Goal: Task Accomplishment & Management: Complete application form

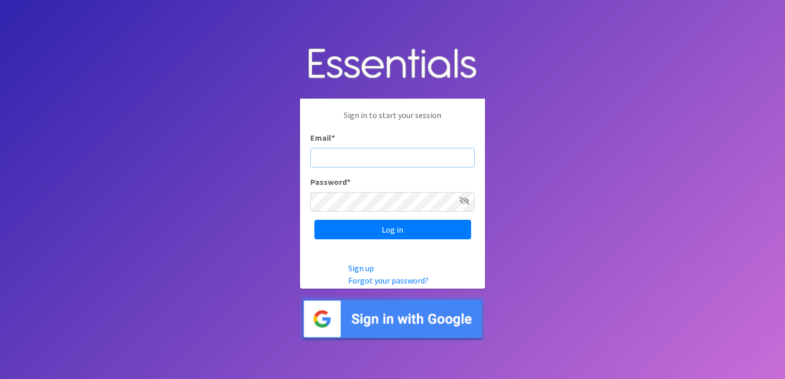
click at [317, 154] on input "Email *" at bounding box center [392, 158] width 164 height 20
type input "[EMAIL_ADDRESS][DOMAIN_NAME]"
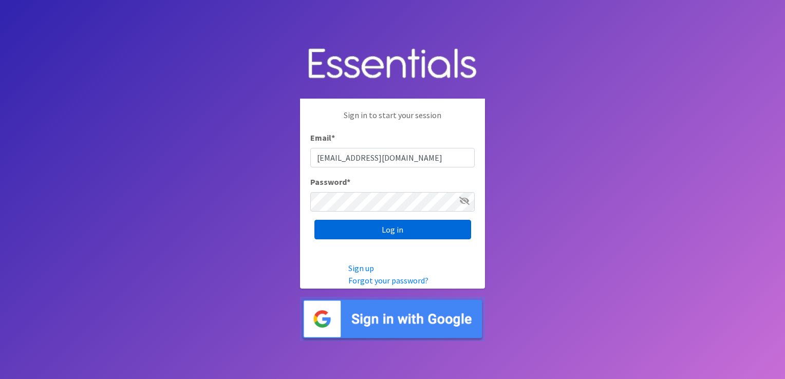
click at [353, 235] on input "Log in" at bounding box center [392, 230] width 157 height 20
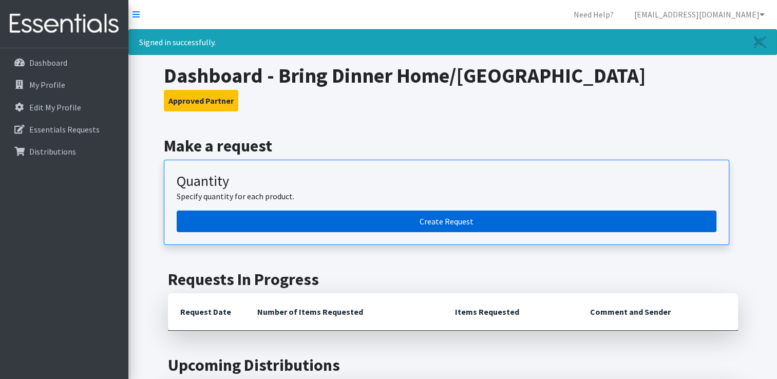
click at [382, 228] on link "Create Request" at bounding box center [447, 222] width 540 height 22
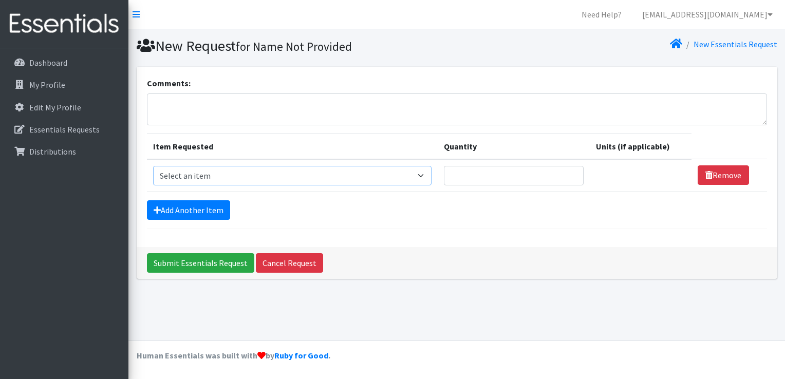
click at [405, 176] on select "Select an item # of Children this order will serve # of Individuals Living in H…" at bounding box center [292, 176] width 278 height 20
select select "6076"
click at [153, 166] on select "Select an item # of Children this order will serve # of Individuals Living in H…" at bounding box center [292, 176] width 278 height 20
click at [466, 173] on input "Quantity" at bounding box center [514, 176] width 140 height 20
type input "250"
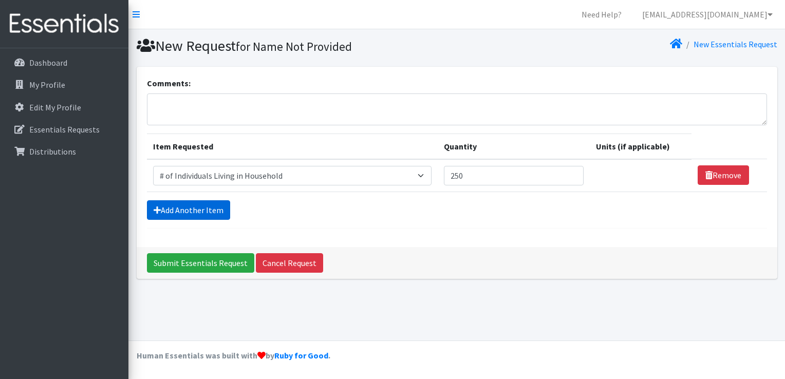
click at [208, 210] on link "Add Another Item" at bounding box center [188, 210] width 83 height 20
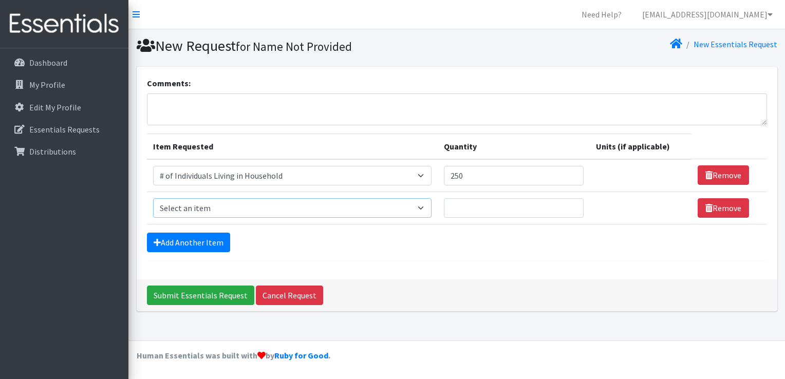
click at [208, 210] on select "Select an item # of Children this order will serve # of Individuals Living in H…" at bounding box center [292, 208] width 278 height 20
select select "15477"
click at [153, 198] on select "Select an item # of Children this order will serve # of Individuals Living in H…" at bounding box center [292, 208] width 278 height 20
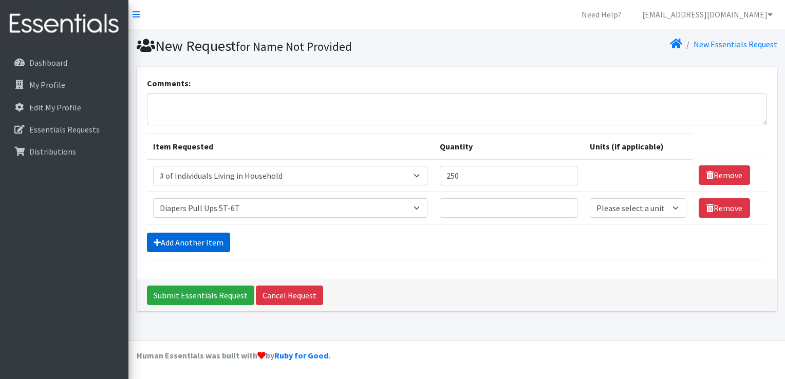
click at [218, 240] on link "Add Another Item" at bounding box center [188, 243] width 83 height 20
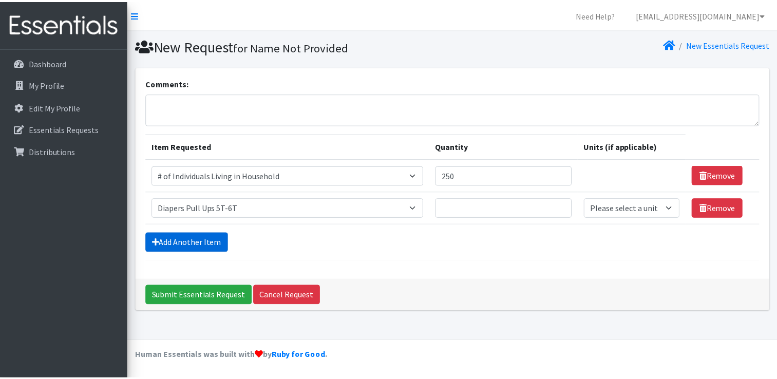
scroll to position [9, 0]
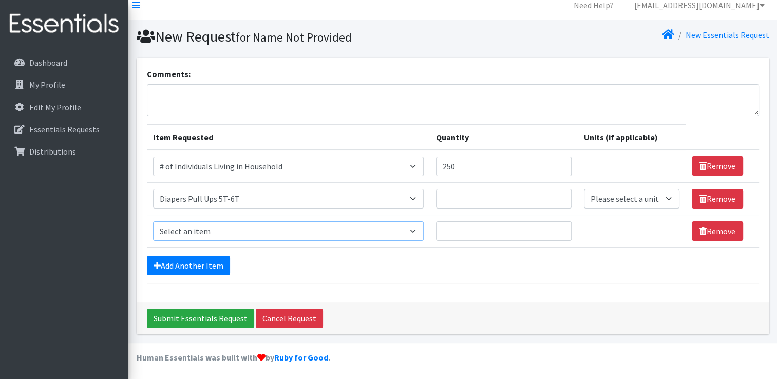
click at [237, 231] on select "Select an item # of Children this order will serve # of Individuals Living in H…" at bounding box center [288, 231] width 271 height 20
select select "1973"
click at [153, 221] on select "Select an item # of Children this order will serve # of Individuals Living in H…" at bounding box center [288, 231] width 271 height 20
click at [189, 258] on link "Add Another Item" at bounding box center [188, 266] width 83 height 20
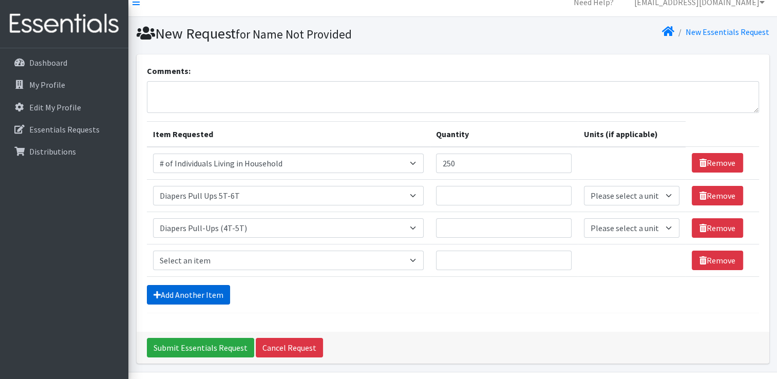
scroll to position [42, 0]
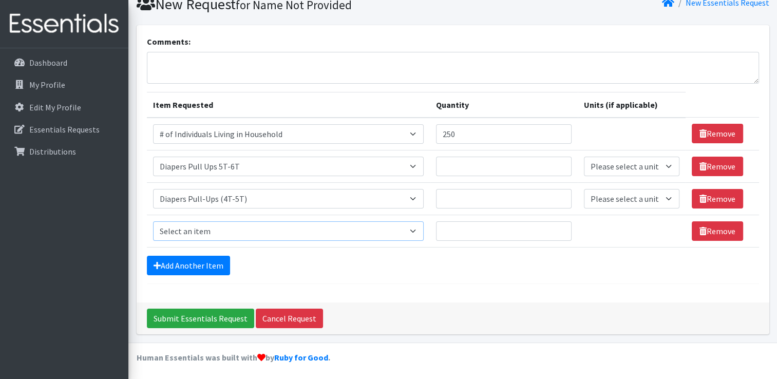
click at [332, 238] on select "Select an item # of Children this order will serve # of Individuals Living in H…" at bounding box center [288, 231] width 271 height 20
select select "1972"
click at [153, 221] on select "Select an item # of Children this order will serve # of Individuals Living in H…" at bounding box center [288, 231] width 271 height 20
click at [170, 264] on link "Add Another Item" at bounding box center [188, 266] width 83 height 20
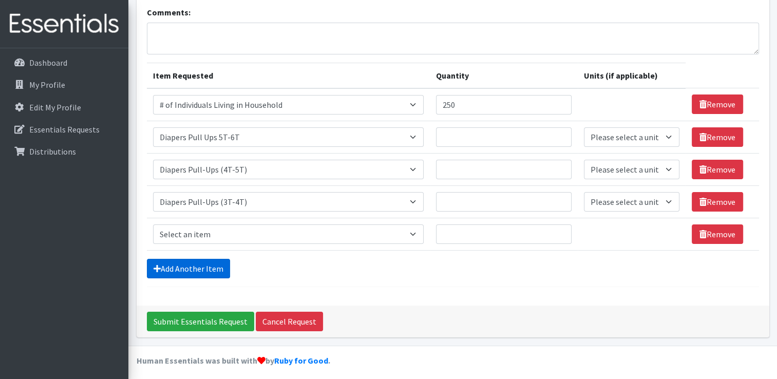
scroll to position [74, 0]
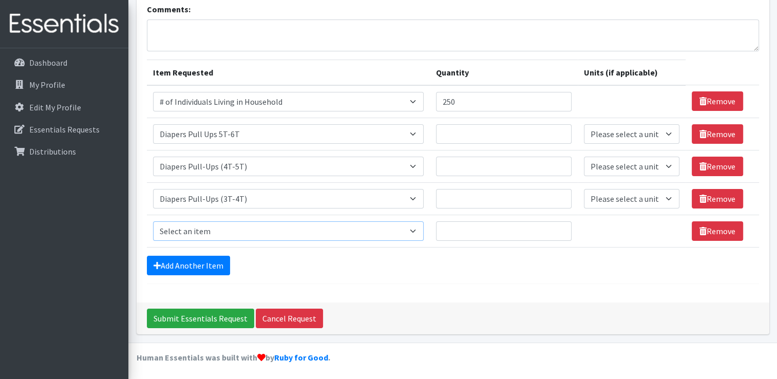
click at [195, 234] on select "Select an item # of Children this order will serve # of Individuals Living in H…" at bounding box center [288, 231] width 271 height 20
select select "1970"
click at [153, 221] on select "Select an item # of Children this order will serve # of Individuals Living in H…" at bounding box center [288, 231] width 271 height 20
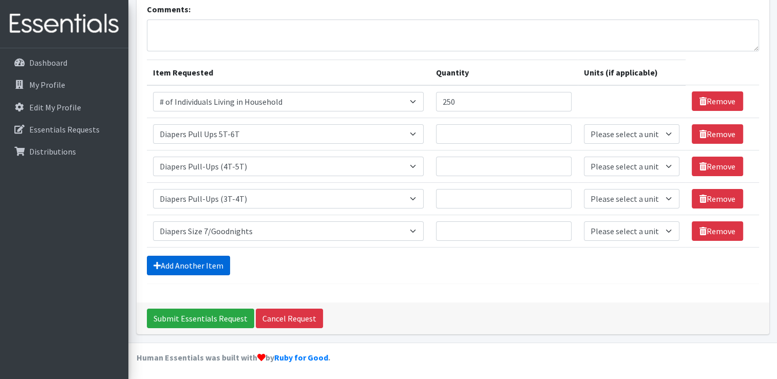
click at [203, 265] on link "Add Another Item" at bounding box center [188, 266] width 83 height 20
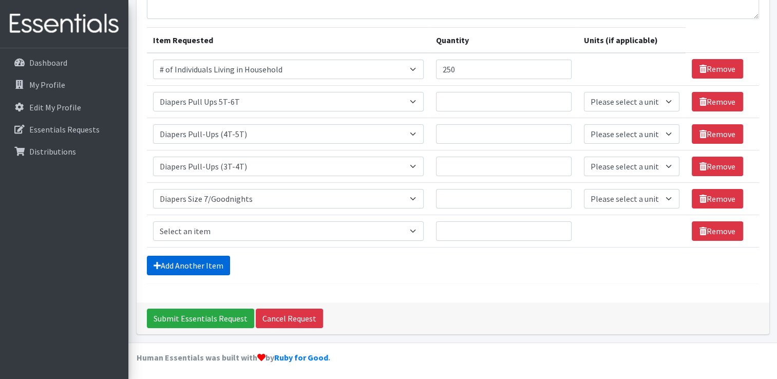
click at [203, 265] on link "Add Another Item" at bounding box center [188, 266] width 83 height 20
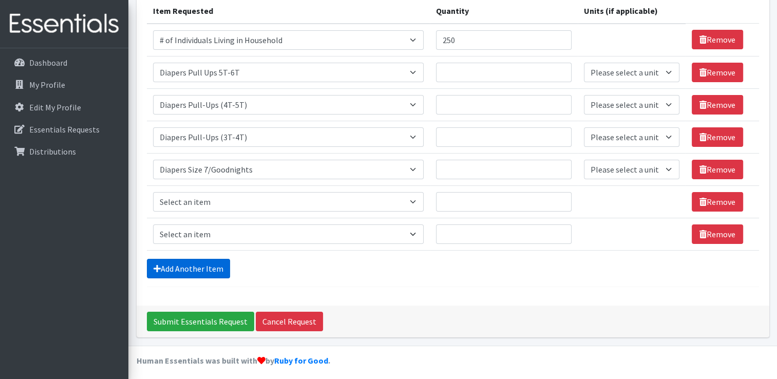
scroll to position [138, 0]
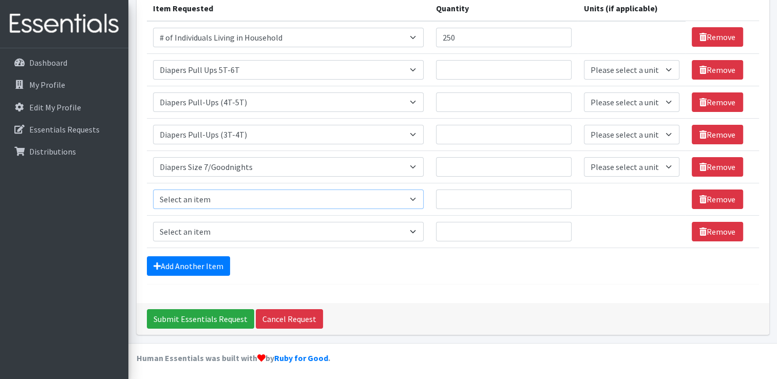
click at [201, 204] on select "Select an item # of Children this order will serve # of Individuals Living in H…" at bounding box center [288, 199] width 271 height 20
select select "5659"
click at [153, 189] on select "Select an item # of Children this order will serve # of Individuals Living in H…" at bounding box center [288, 199] width 271 height 20
click at [203, 232] on select "Select an item # of Children this order will serve # of Individuals Living in H…" at bounding box center [288, 232] width 271 height 20
select select "1968"
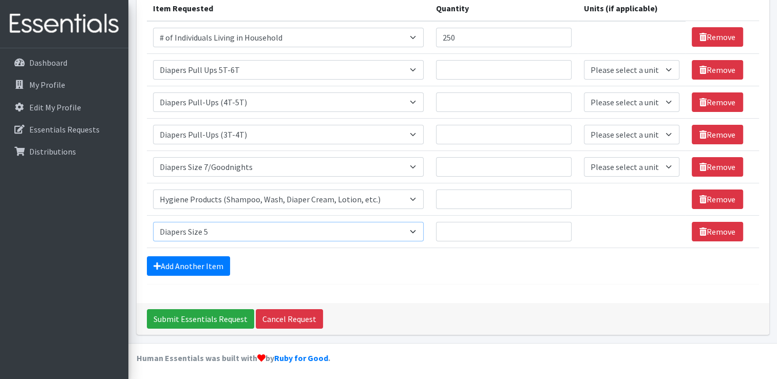
click at [153, 222] on select "Select an item # of Children this order will serve # of Individuals Living in H…" at bounding box center [288, 232] width 271 height 20
click at [207, 268] on link "Add Another Item" at bounding box center [188, 266] width 83 height 20
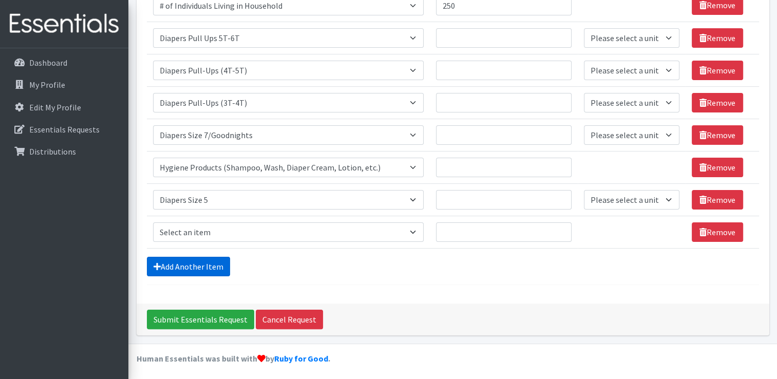
scroll to position [170, 0]
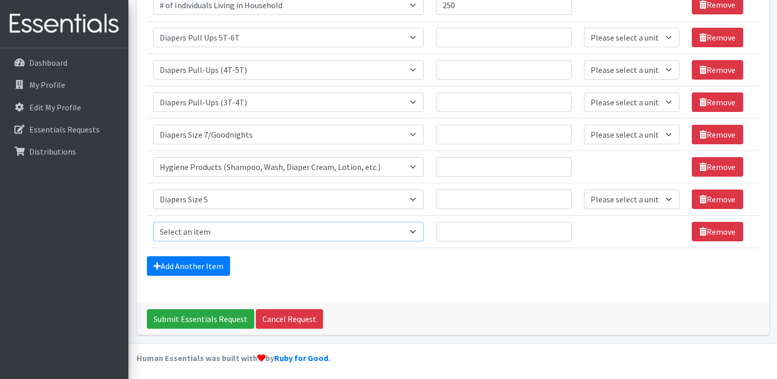
click at [208, 228] on select "Select an item # of Children this order will serve # of Individuals Living in H…" at bounding box center [288, 232] width 271 height 20
select select "1967"
click at [153, 222] on select "Select an item # of Children this order will serve # of Individuals Living in H…" at bounding box center [288, 232] width 271 height 20
click at [211, 269] on link "Add Another Item" at bounding box center [188, 266] width 83 height 20
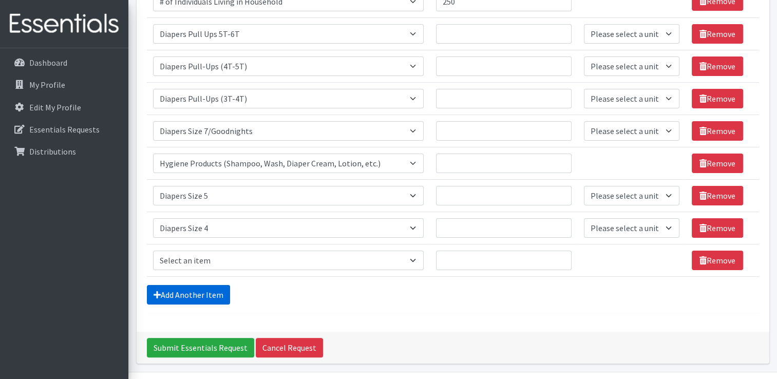
scroll to position [203, 0]
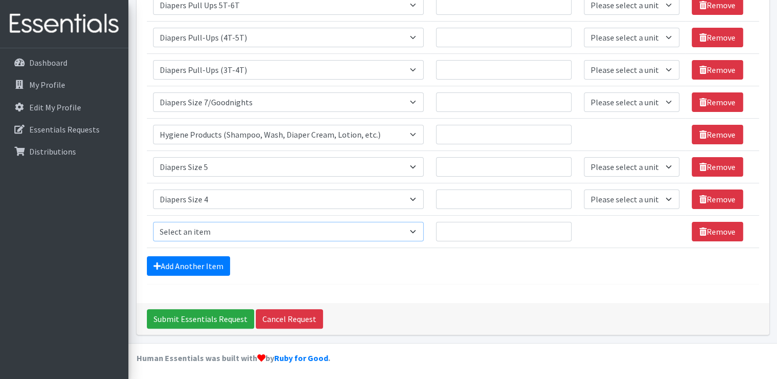
click at [251, 234] on select "Select an item # of Children this order will serve # of Individuals Living in H…" at bounding box center [288, 232] width 271 height 20
select select "1969"
click at [153, 222] on select "Select an item # of Children this order will serve # of Individuals Living in H…" at bounding box center [288, 232] width 271 height 20
click at [213, 268] on link "Add Another Item" at bounding box center [188, 266] width 83 height 20
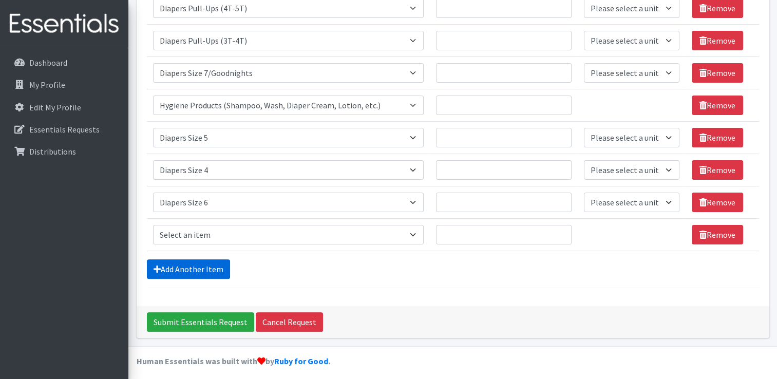
scroll to position [235, 0]
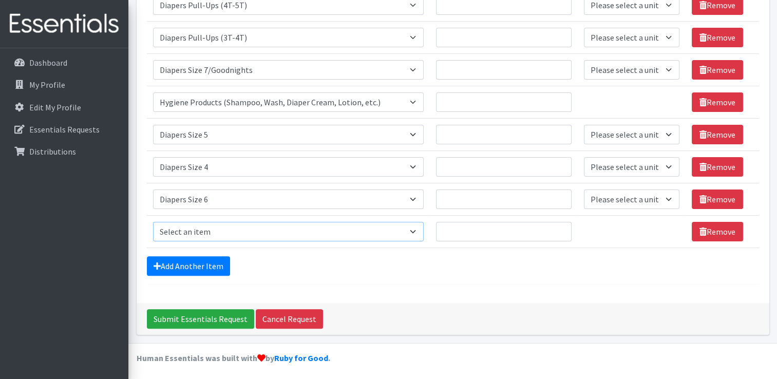
click at [257, 230] on select "Select an item # of Children this order will serve # of Individuals Living in H…" at bounding box center [288, 232] width 271 height 20
select select "14363"
click at [153, 222] on select "Select an item # of Children this order will serve # of Individuals Living in H…" at bounding box center [288, 232] width 271 height 20
click at [189, 269] on link "Add Another Item" at bounding box center [188, 266] width 83 height 20
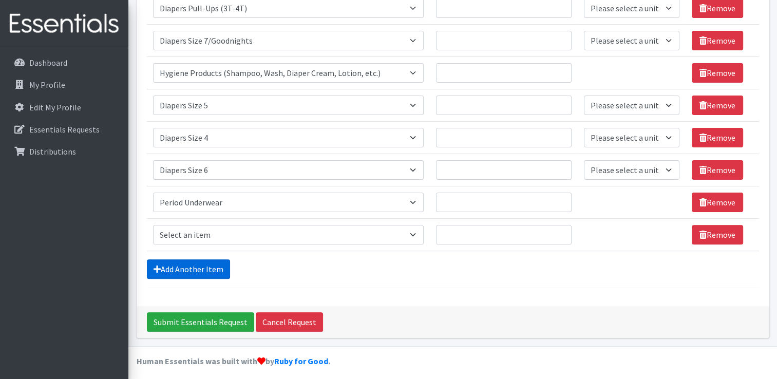
scroll to position [267, 0]
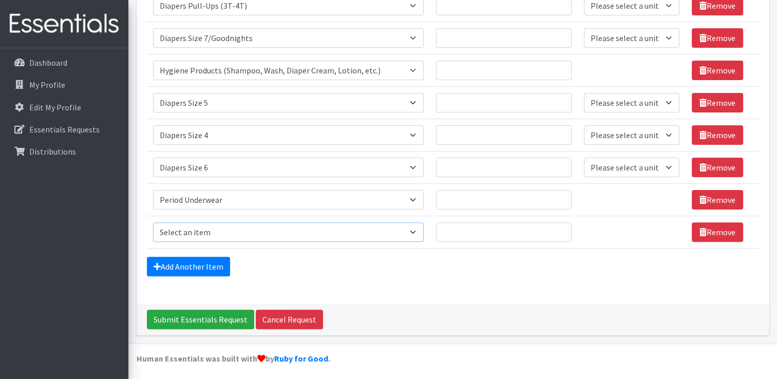
click at [291, 233] on select "Select an item # of Children this order will serve # of Individuals Living in H…" at bounding box center [288, 232] width 271 height 20
select select "1929"
click at [153, 222] on select "Select an item # of Children this order will serve # of Individuals Living in H…" at bounding box center [288, 232] width 271 height 20
click at [196, 265] on link "Add Another Item" at bounding box center [188, 267] width 83 height 20
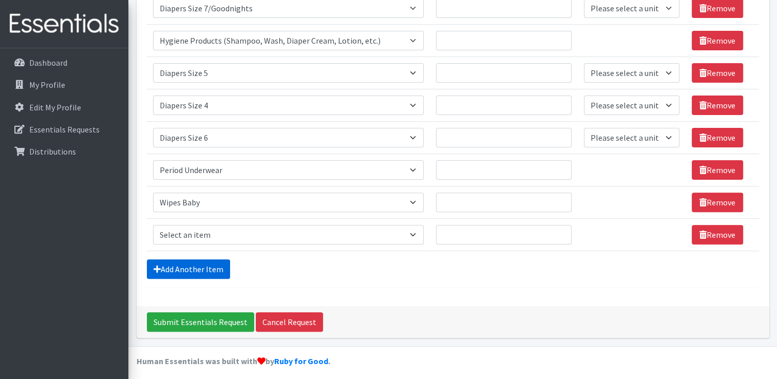
scroll to position [300, 0]
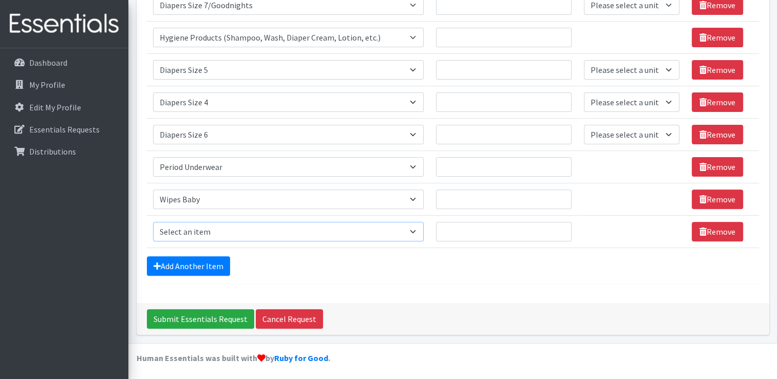
click at [243, 234] on select "Select an item # of Children this order will serve # of Individuals Living in H…" at bounding box center [288, 232] width 271 height 20
select select "14372"
click at [153, 222] on select "Select an item # of Children this order will serve # of Individuals Living in H…" at bounding box center [288, 232] width 271 height 20
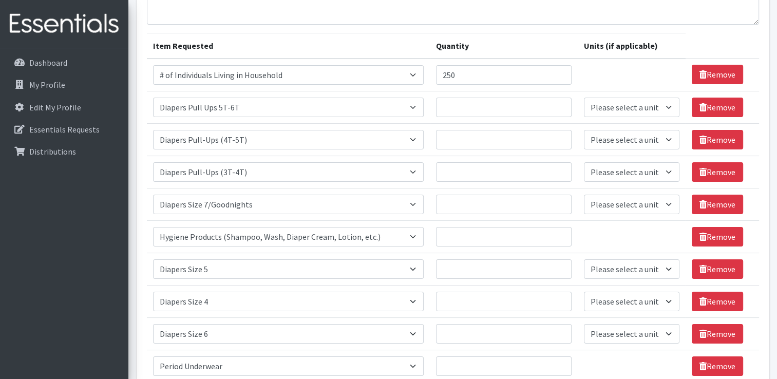
scroll to position [103, 0]
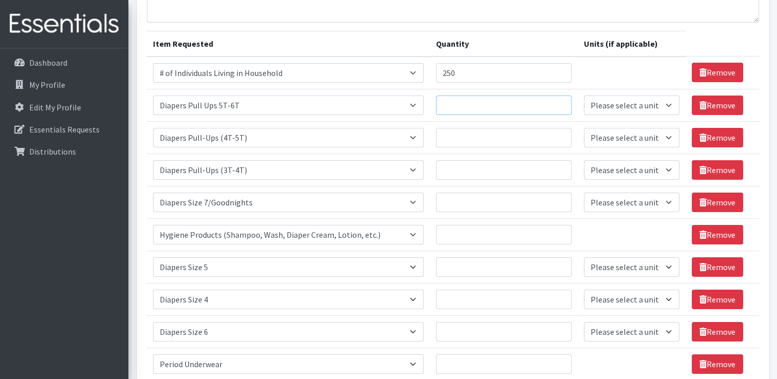
click at [463, 106] on input "Quantity" at bounding box center [504, 106] width 136 height 20
click at [596, 107] on select "Please select a unit units Packs" at bounding box center [632, 106] width 96 height 20
click at [543, 99] on input "80" at bounding box center [504, 106] width 136 height 20
click at [608, 105] on select "Please select a unit units Packs" at bounding box center [632, 106] width 96 height 20
click at [507, 102] on input "80" at bounding box center [504, 106] width 136 height 20
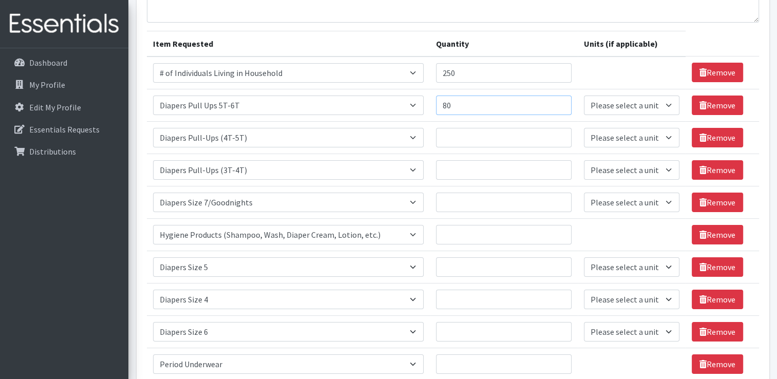
type input "8"
type input "25"
click at [638, 104] on select "Please select a unit units Packs" at bounding box center [632, 106] width 96 height 20
select select "Pack"
click at [584, 96] on select "Please select a unit units Packs" at bounding box center [632, 106] width 96 height 20
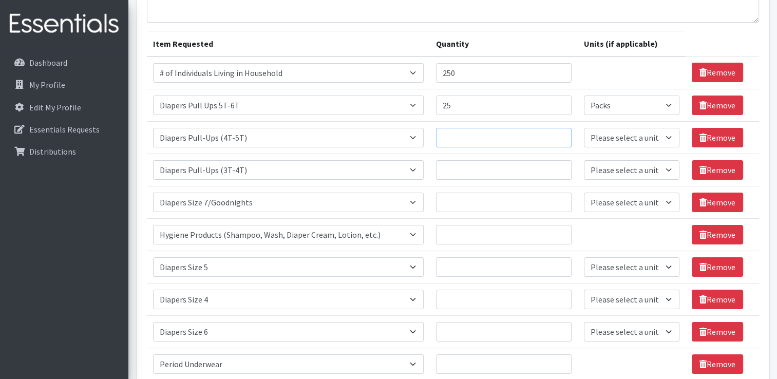
click at [543, 139] on input "Quantity" at bounding box center [504, 138] width 136 height 20
type input "25"
click at [641, 143] on select "Please select a unit units Packs" at bounding box center [632, 138] width 96 height 20
select select "Pack"
click at [584, 128] on select "Please select a unit units Packs" at bounding box center [632, 138] width 96 height 20
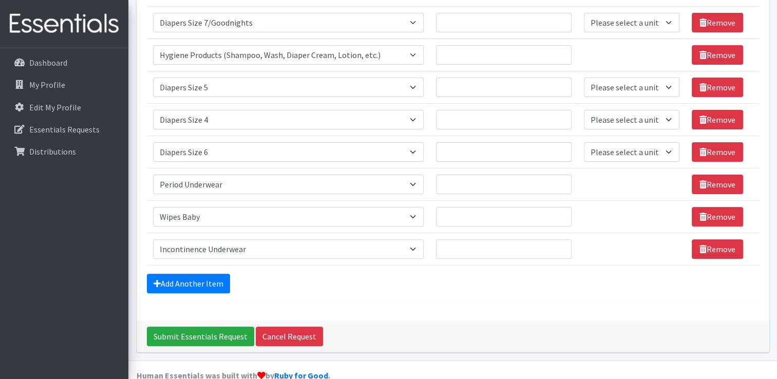
scroll to position [284, 0]
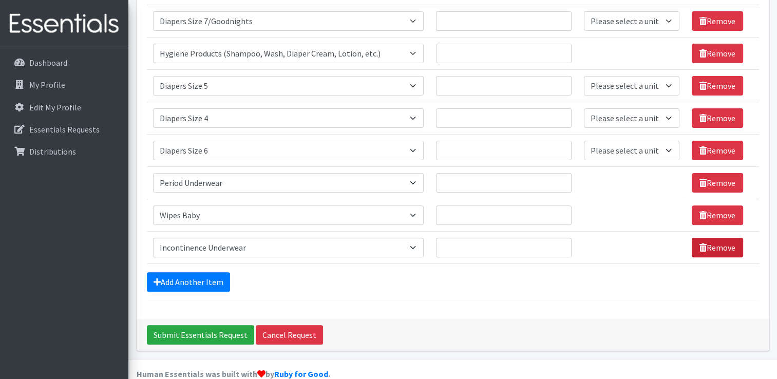
click at [710, 243] on link "Remove" at bounding box center [717, 248] width 51 height 20
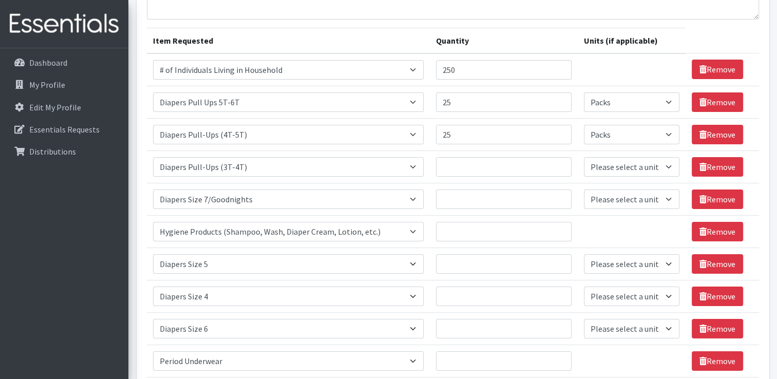
scroll to position [104, 0]
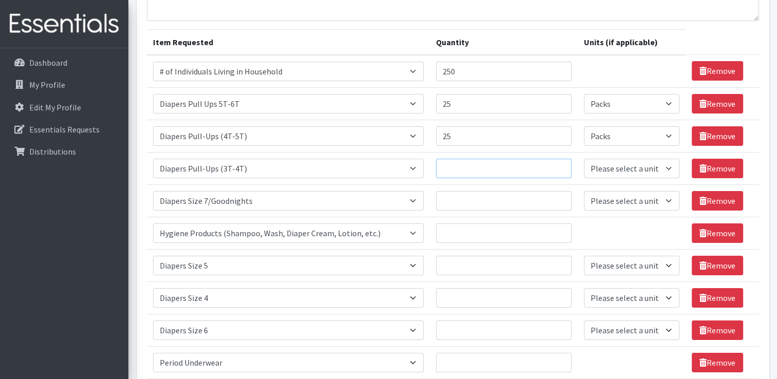
click at [524, 166] on input "Quantity" at bounding box center [504, 169] width 136 height 20
type input "25"
click at [616, 166] on select "Please select a unit units Packs" at bounding box center [632, 169] width 96 height 20
select select "Pack"
click at [584, 159] on select "Please select a unit units Packs" at bounding box center [632, 169] width 96 height 20
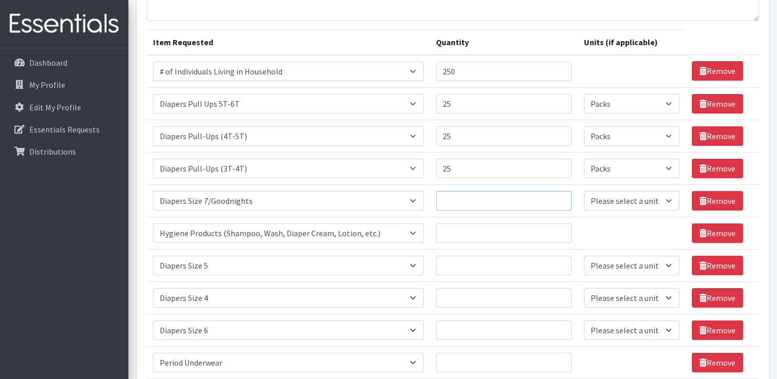
click at [548, 200] on input "Quantity" at bounding box center [504, 201] width 136 height 20
type input "30"
click at [600, 195] on select "Please select a unit units Packs" at bounding box center [632, 201] width 96 height 20
select select "Pack"
click at [584, 191] on select "Please select a unit units Packs" at bounding box center [632, 201] width 96 height 20
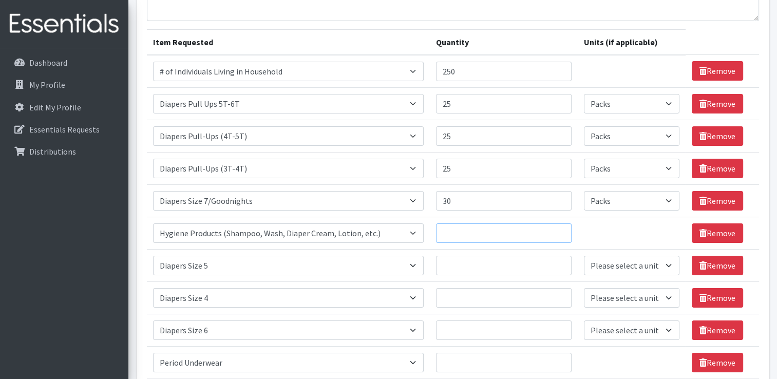
click at [517, 229] on input "Quantity" at bounding box center [504, 233] width 136 height 20
type input "25"
click at [508, 258] on input "Quantity" at bounding box center [504, 266] width 136 height 20
type input "25"
click at [614, 266] on select "Please select a unit units Packs" at bounding box center [632, 266] width 96 height 20
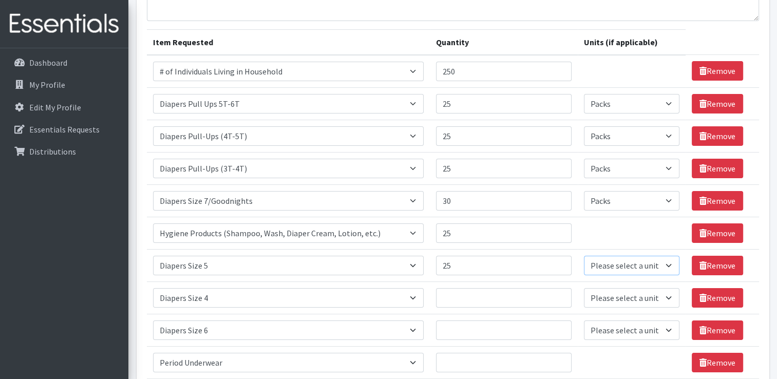
select select "Pack"
click at [584, 256] on select "Please select a unit units Packs" at bounding box center [632, 266] width 96 height 20
click at [499, 291] on input "Quantity" at bounding box center [504, 298] width 136 height 20
type input "25"
click at [460, 334] on input "Quantity" at bounding box center [504, 330] width 136 height 20
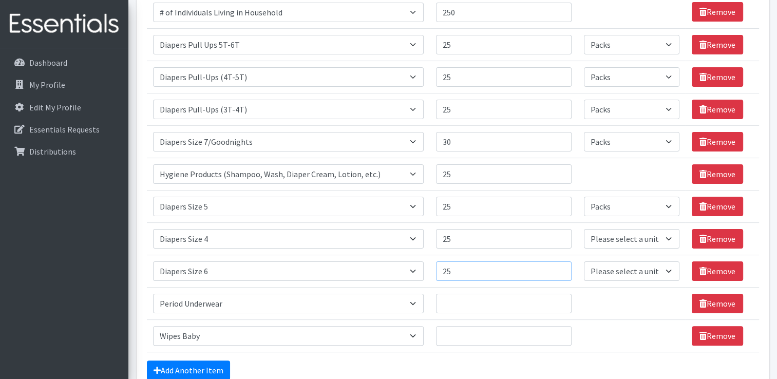
scroll to position [167, 0]
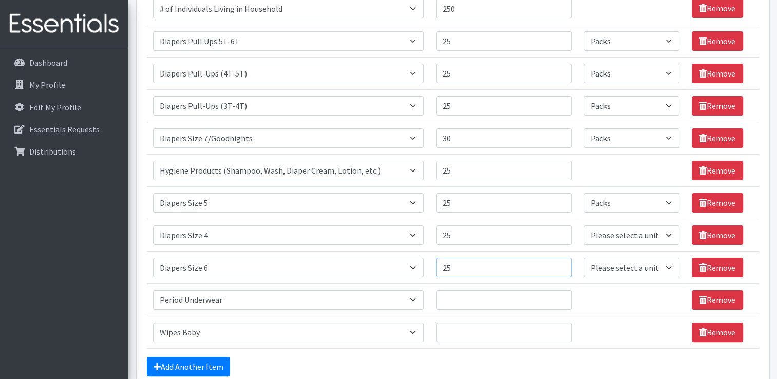
type input "25"
click at [449, 293] on input "Quantity" at bounding box center [504, 300] width 136 height 20
type input "10"
click at [466, 328] on input "Quantity" at bounding box center [504, 332] width 136 height 20
type input "3"
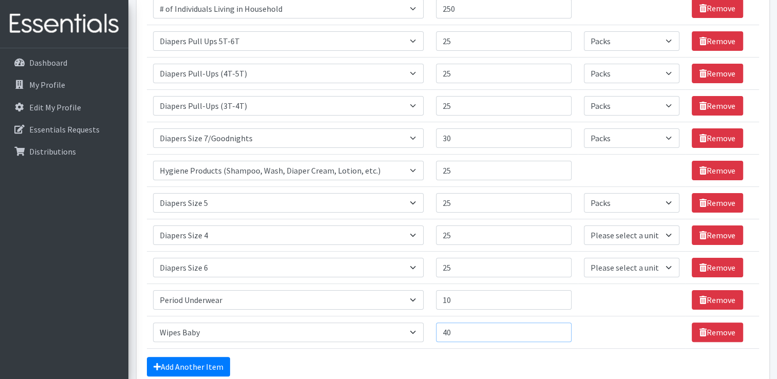
type input "40"
click at [607, 238] on select "Please select a unit units Packs" at bounding box center [632, 235] width 96 height 20
select select "Pack"
click at [584, 225] on select "Please select a unit units Packs" at bounding box center [632, 235] width 96 height 20
click at [604, 266] on select "Please select a unit units Packs" at bounding box center [632, 268] width 96 height 20
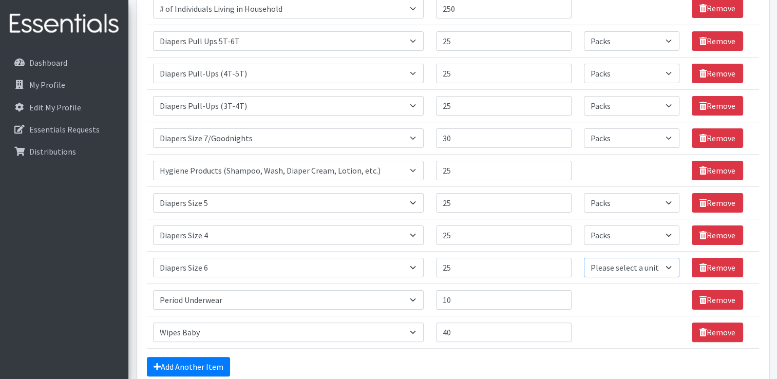
select select "Pack"
click at [584, 258] on select "Please select a unit units Packs" at bounding box center [632, 268] width 96 height 20
click at [449, 332] on input "40" at bounding box center [504, 332] width 136 height 20
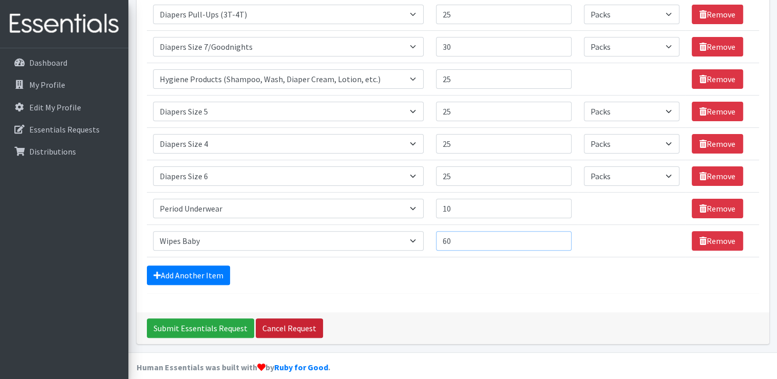
scroll to position [267, 0]
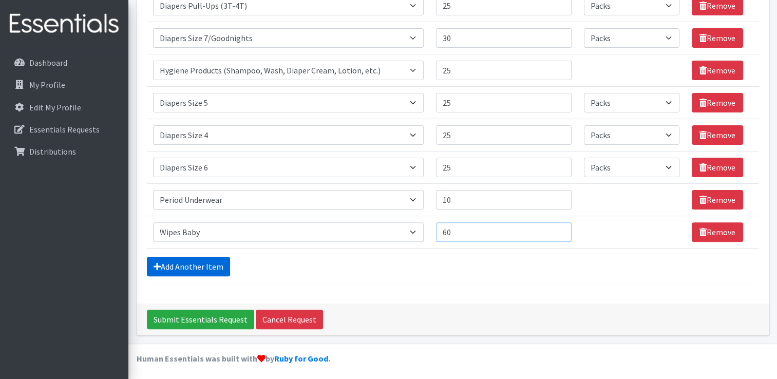
type input "60"
click at [188, 263] on link "Add Another Item" at bounding box center [188, 267] width 83 height 20
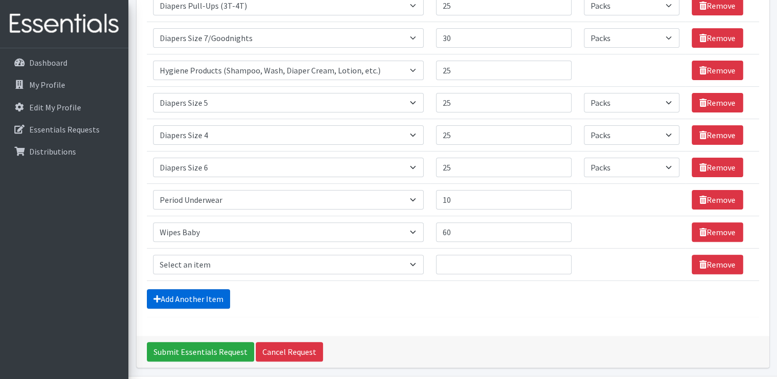
scroll to position [300, 0]
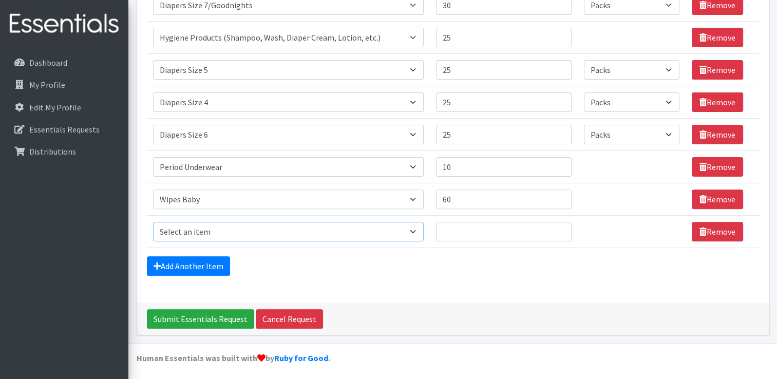
click at [213, 233] on select "Select an item # of Children this order will serve # of Individuals Living in H…" at bounding box center [288, 232] width 271 height 20
select select "1943"
click at [153, 222] on select "Select an item # of Children this order will serve # of Individuals Living in H…" at bounding box center [288, 232] width 271 height 20
click at [203, 262] on link "Add Another Item" at bounding box center [188, 266] width 83 height 20
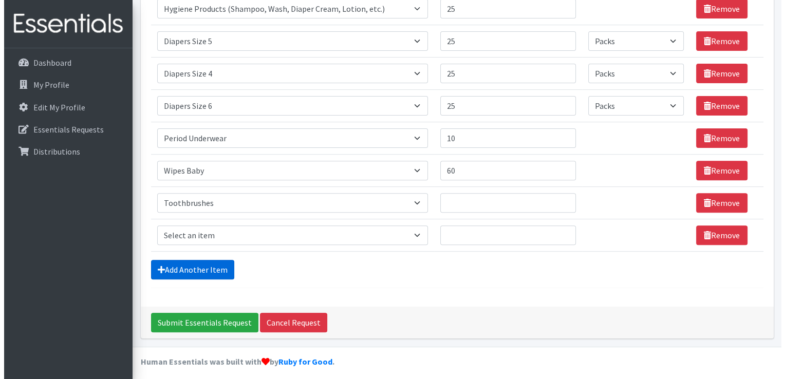
scroll to position [332, 0]
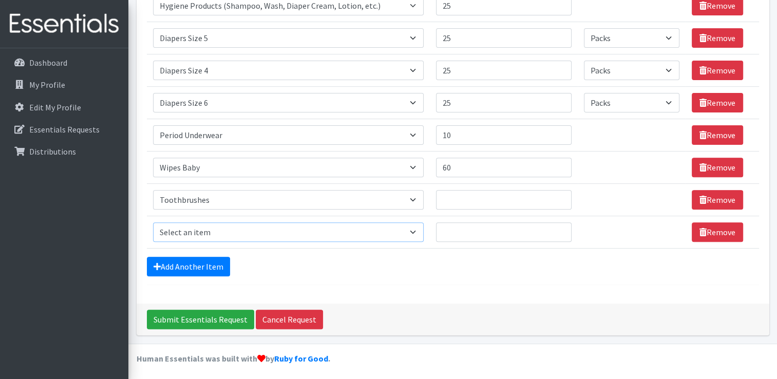
click at [216, 231] on select "Select an item # of Children this order will serve # of Individuals Living in H…" at bounding box center [288, 232] width 271 height 20
select select "1944"
click at [153, 222] on select "Select an item # of Children this order will serve # of Individuals Living in H…" at bounding box center [288, 232] width 271 height 20
click at [481, 196] on input "Quantity" at bounding box center [504, 200] width 136 height 20
type input "30"
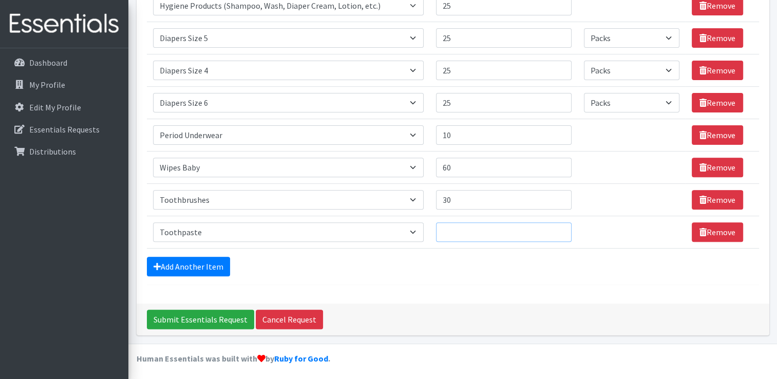
click at [472, 232] on input "Quantity" at bounding box center [504, 232] width 136 height 20
type input "30"
click at [218, 317] on input "Submit Essentials Request" at bounding box center [200, 320] width 107 height 20
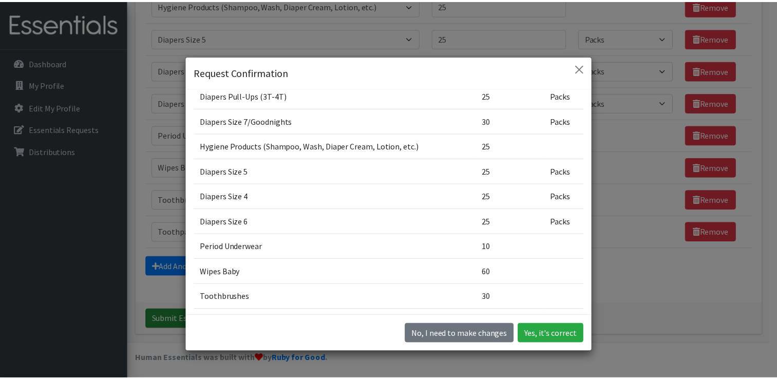
scroll to position [123, 0]
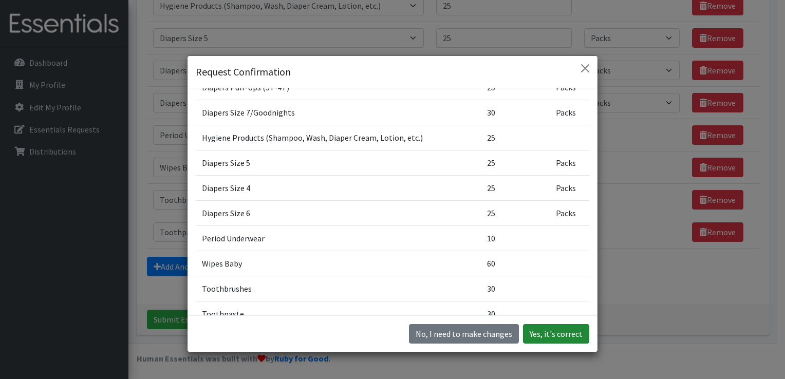
click at [552, 339] on button "Yes, it's correct" at bounding box center [556, 334] width 66 height 20
